Goal: Information Seeking & Learning: Learn about a topic

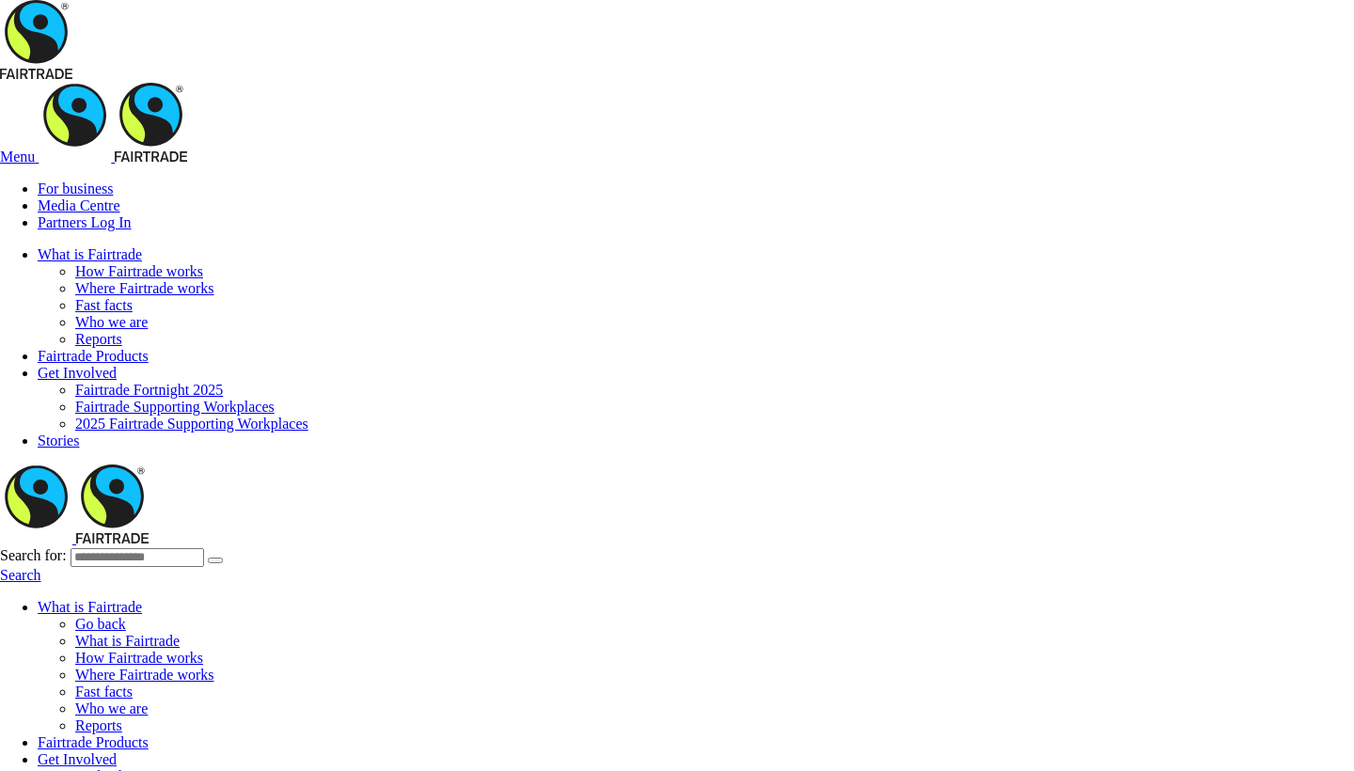
click at [142, 246] on link "What is Fairtrade" at bounding box center [90, 254] width 104 height 16
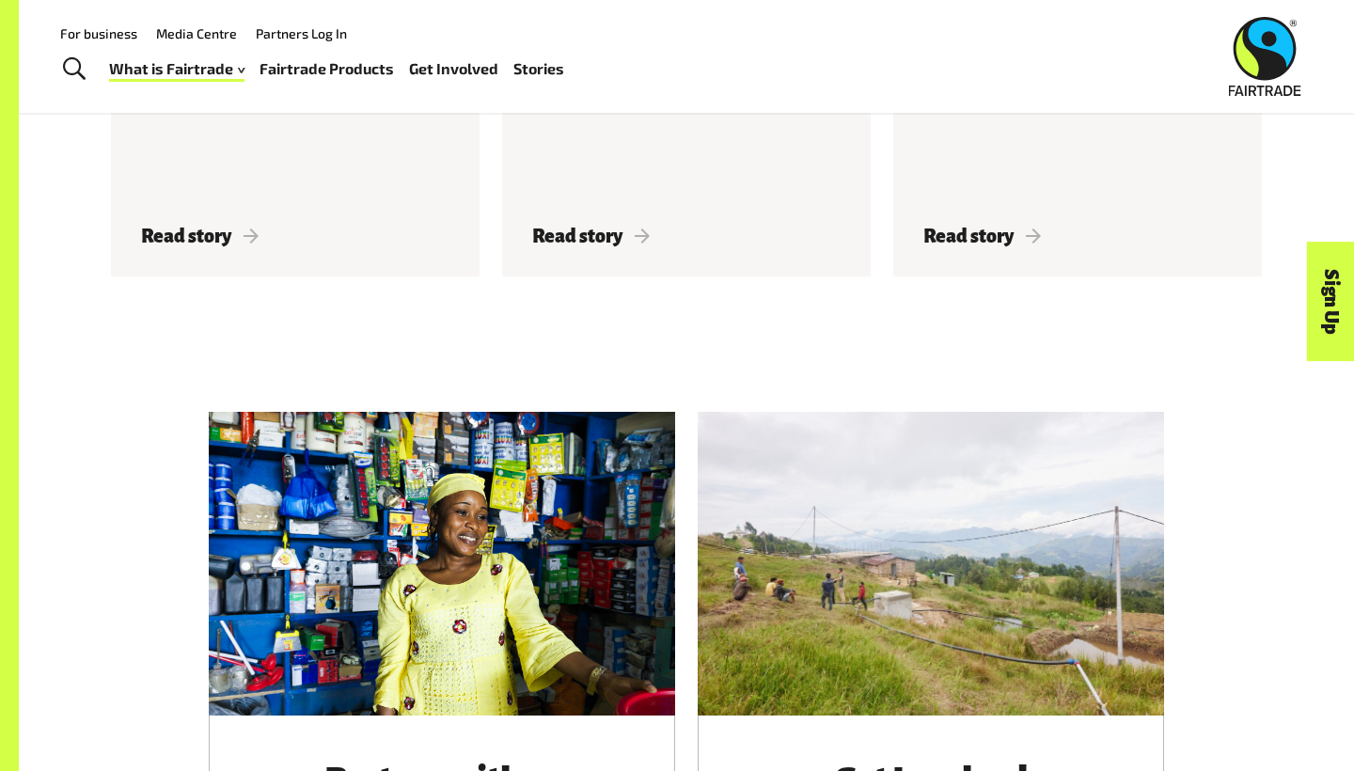
scroll to position [4399, 0]
click at [328, 71] on link "Fairtrade Products" at bounding box center [327, 68] width 134 height 27
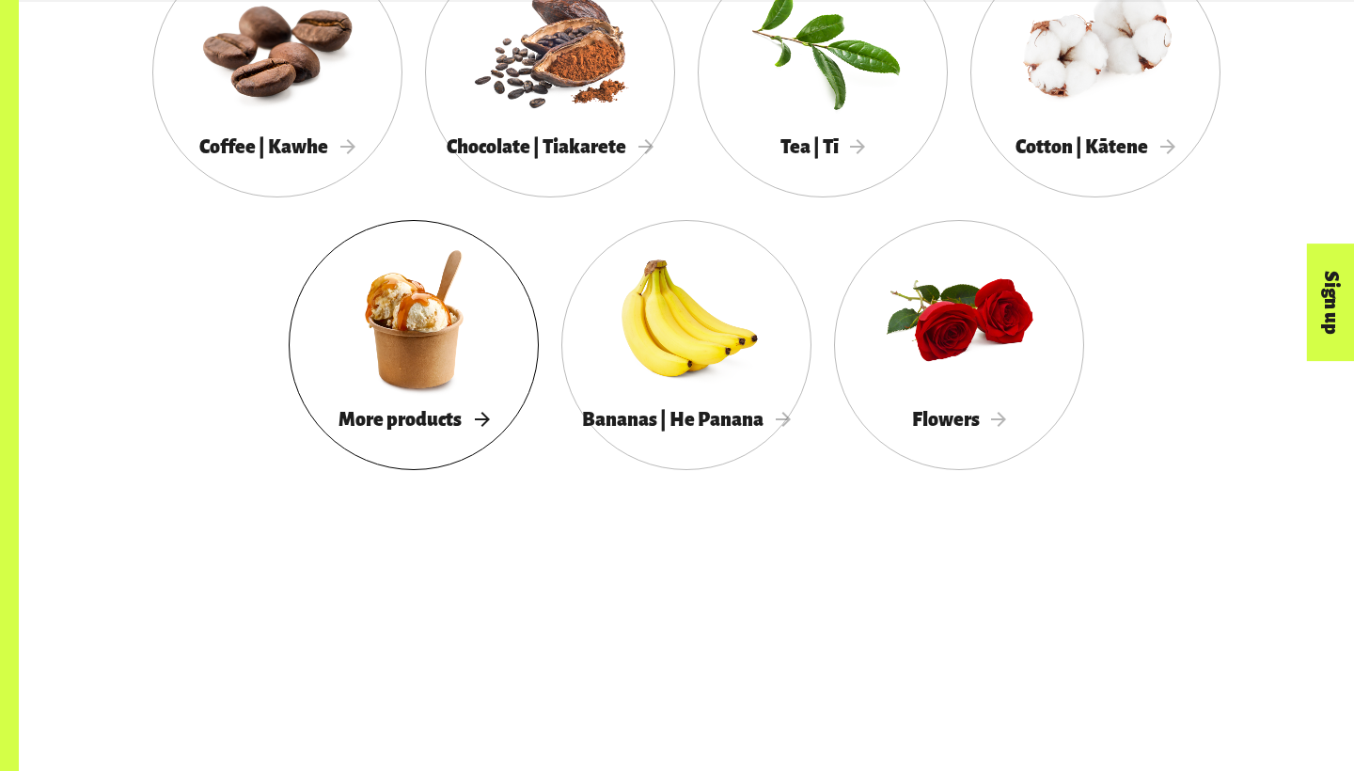
scroll to position [1869, 0]
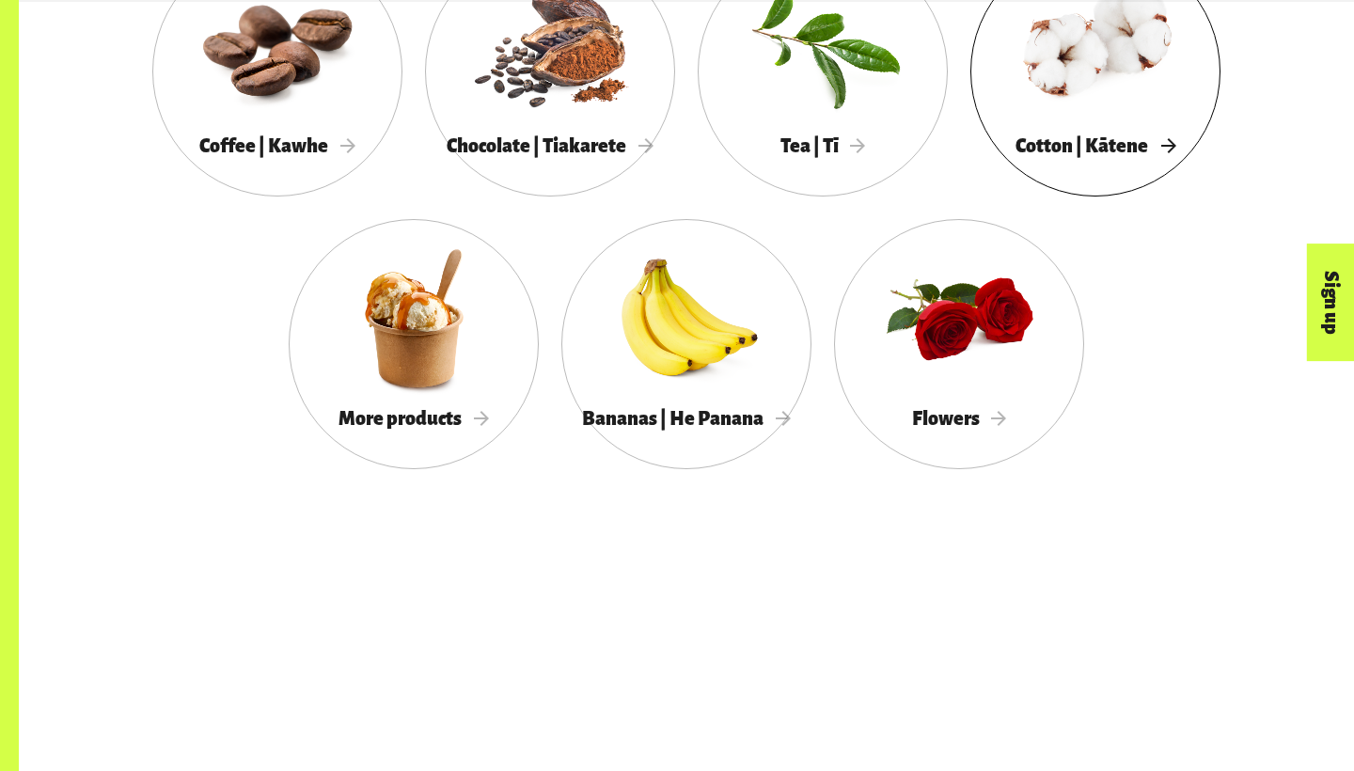
click at [1121, 129] on div "Cotton | Kātene" at bounding box center [1095, 146] width 250 height 39
